Goal: Task Accomplishment & Management: Manage account settings

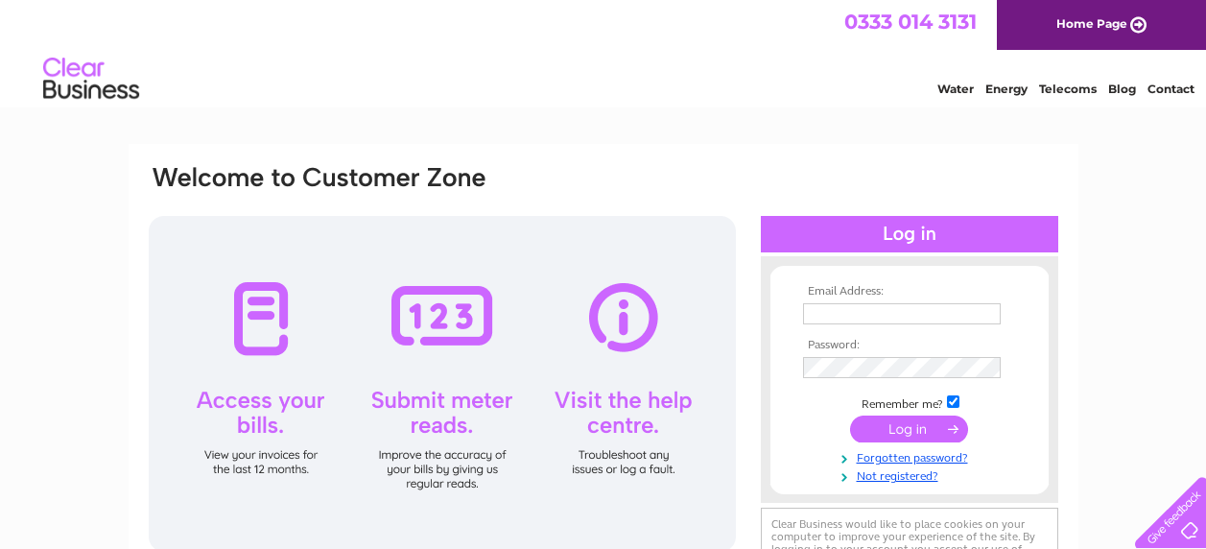
type input "rdevenish16@aol.com"
click at [881, 435] on input "submit" at bounding box center [909, 428] width 118 height 27
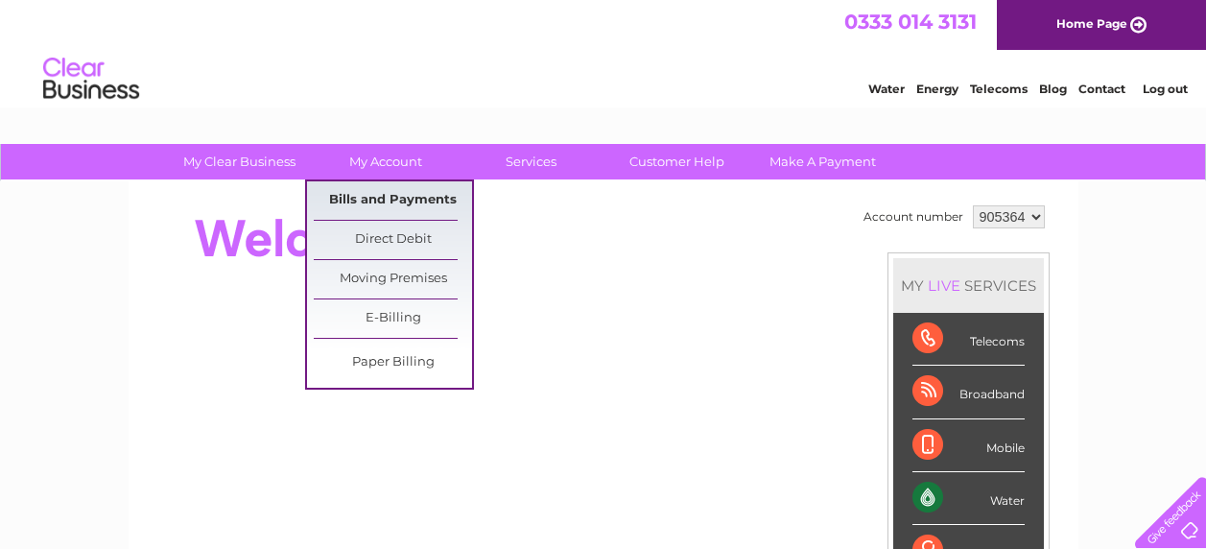
click at [367, 202] on link "Bills and Payments" at bounding box center [393, 200] width 158 height 38
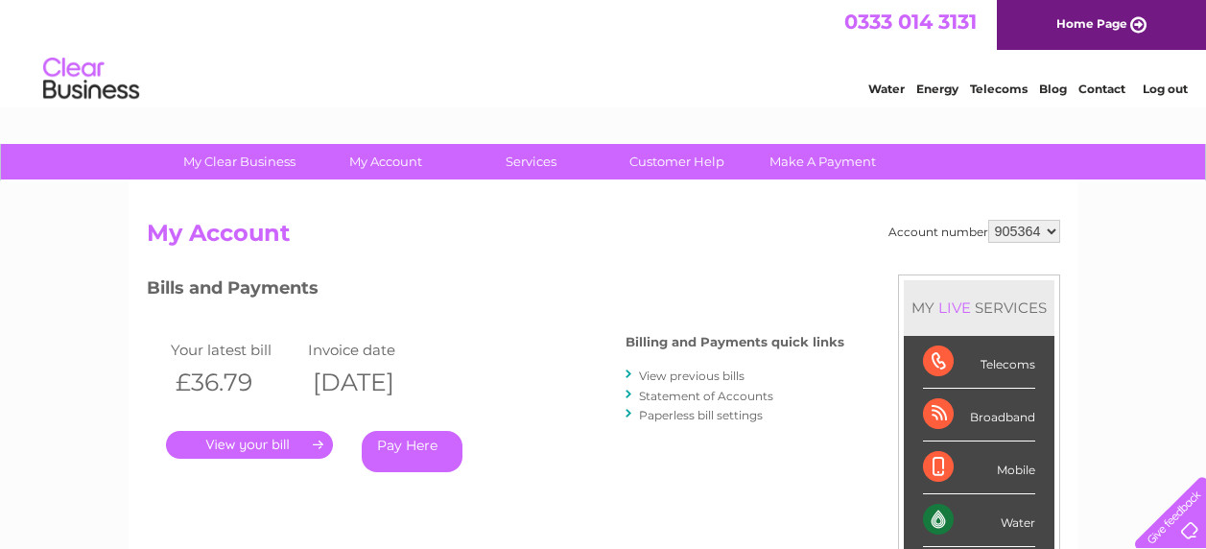
click at [314, 453] on link "." at bounding box center [249, 445] width 167 height 28
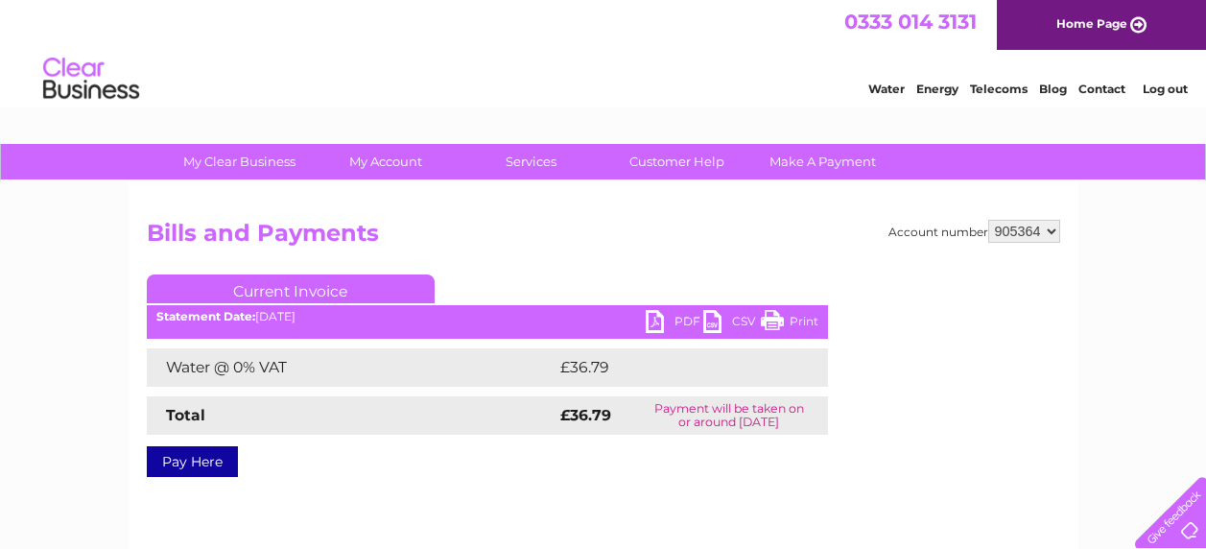
scroll to position [96, 0]
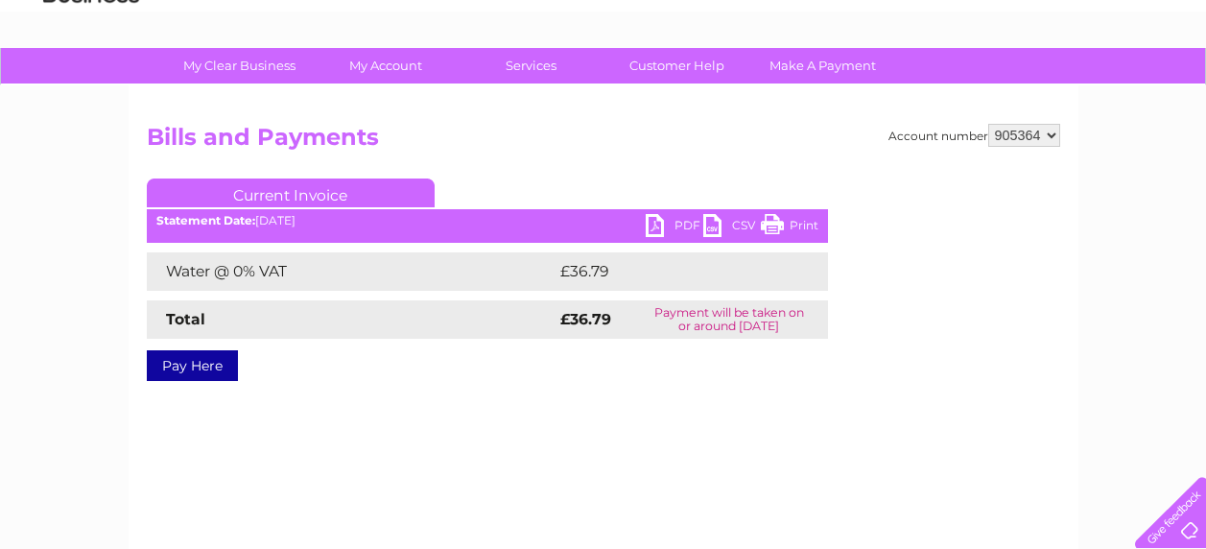
click at [658, 233] on link "PDF" at bounding box center [675, 228] width 58 height 28
